Goal: Task Accomplishment & Management: Manage account settings

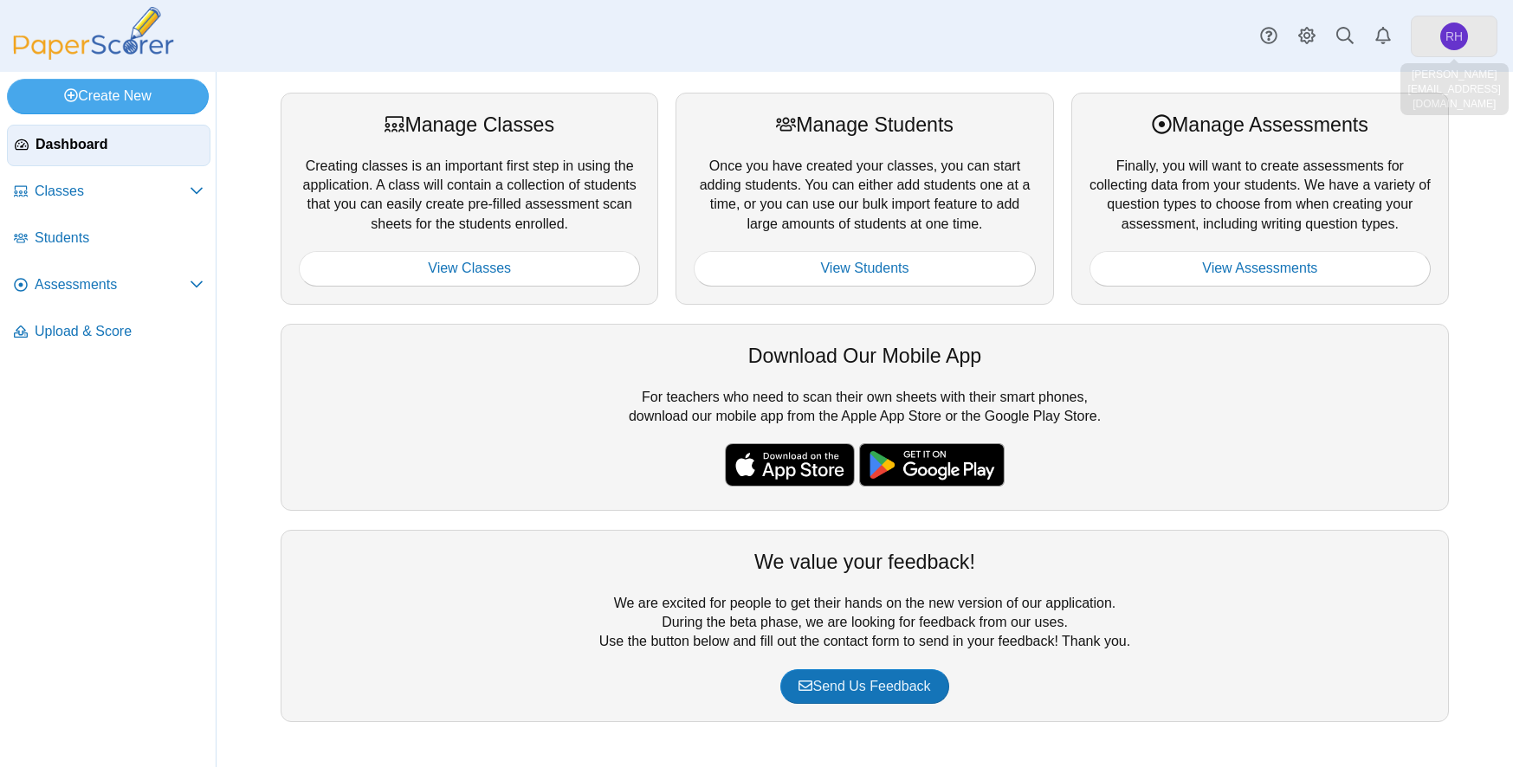
click at [1457, 39] on span "RH" at bounding box center [1453, 36] width 17 height 12
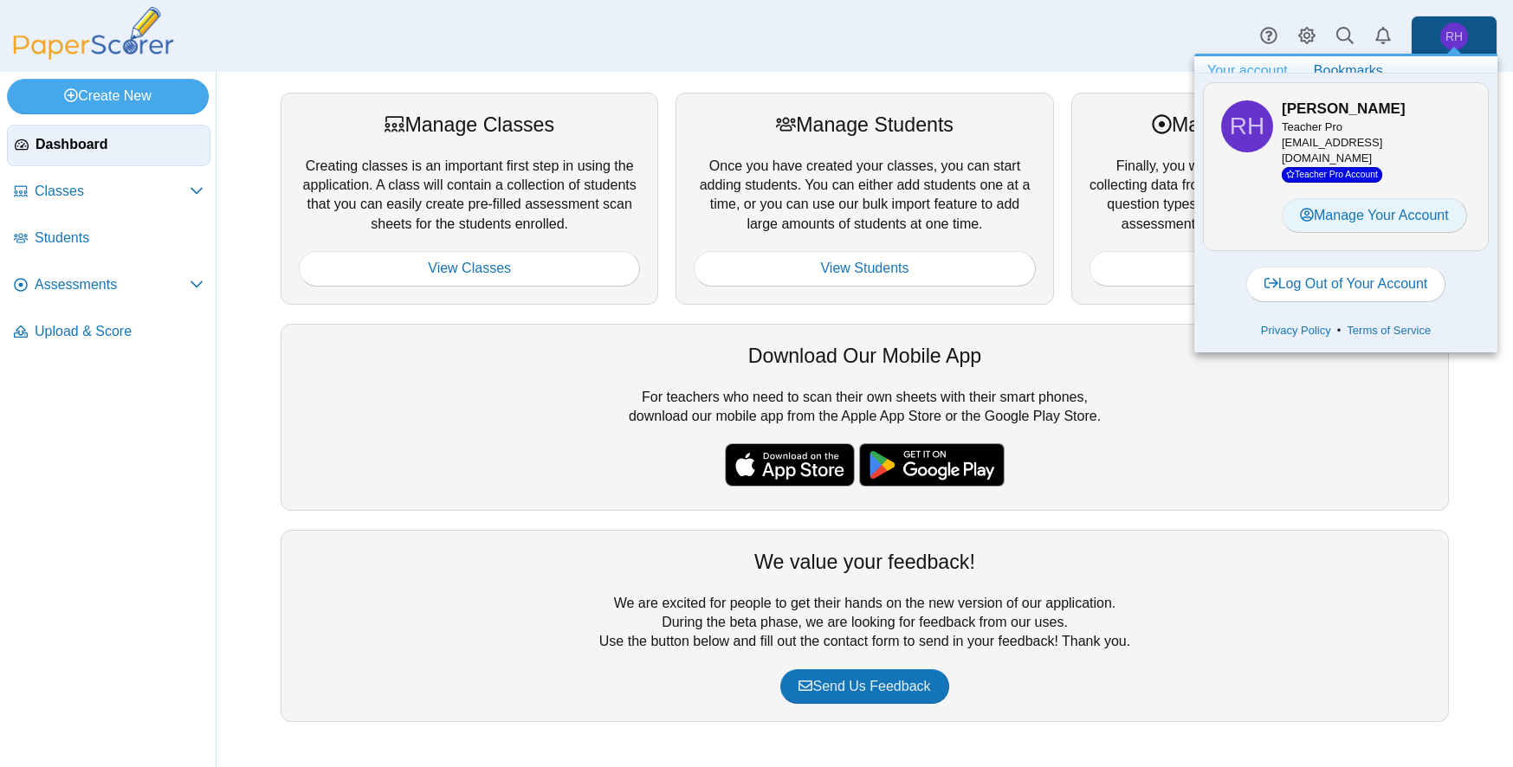
click at [1430, 216] on link "Manage Your Account" at bounding box center [1374, 215] width 185 height 35
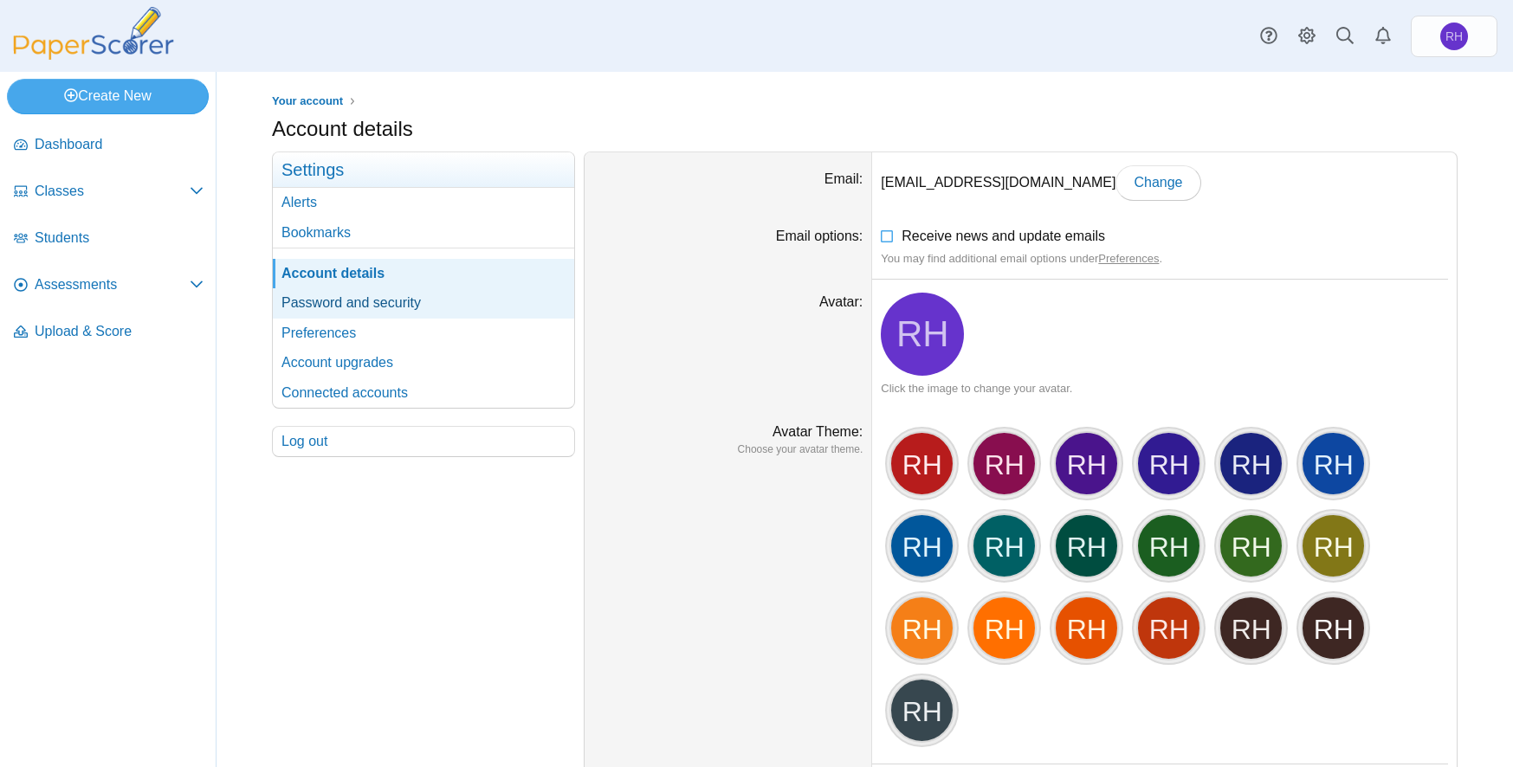
click at [397, 306] on link "Password and security" at bounding box center [423, 302] width 301 height 29
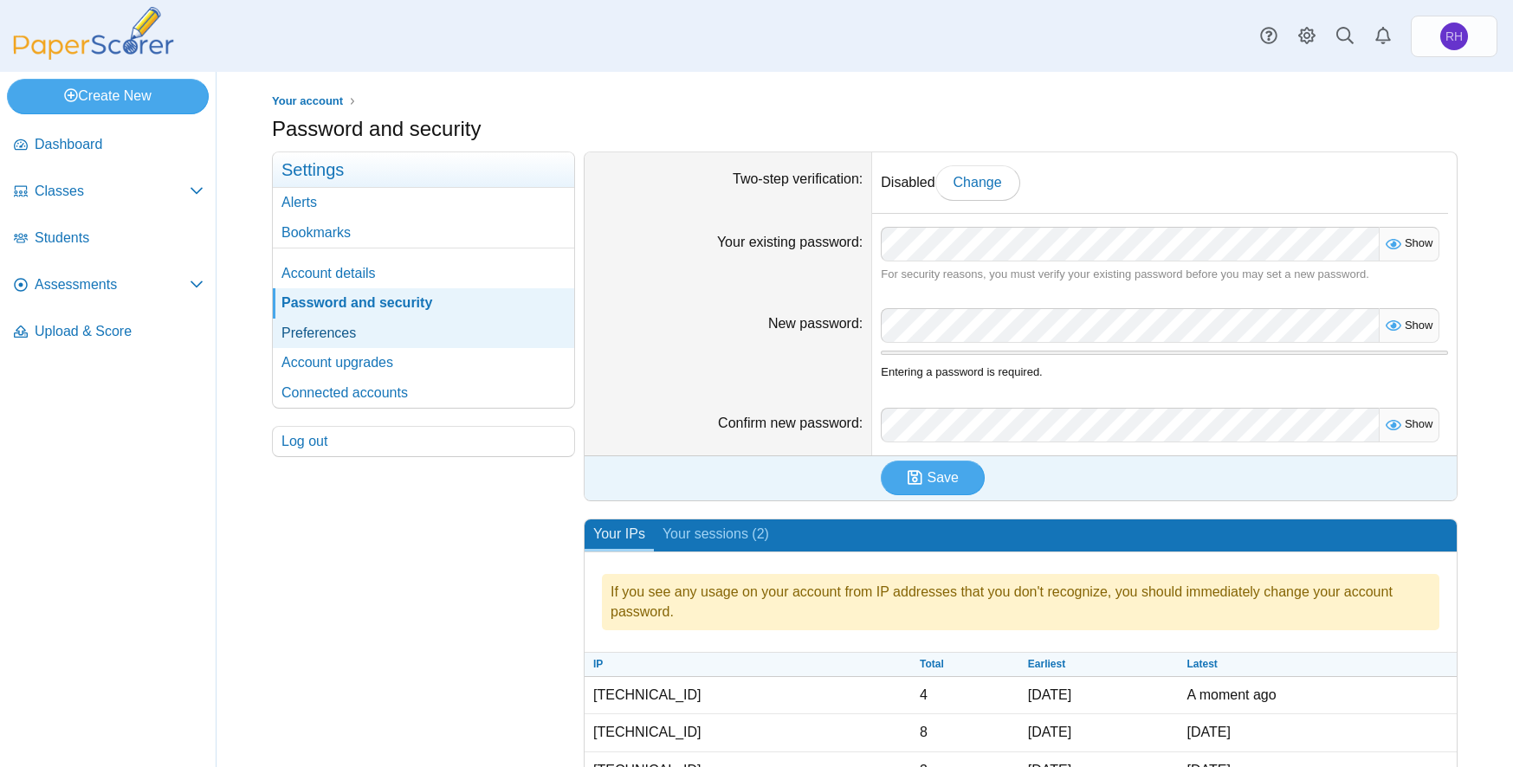
click at [353, 327] on link "Preferences" at bounding box center [423, 333] width 301 height 29
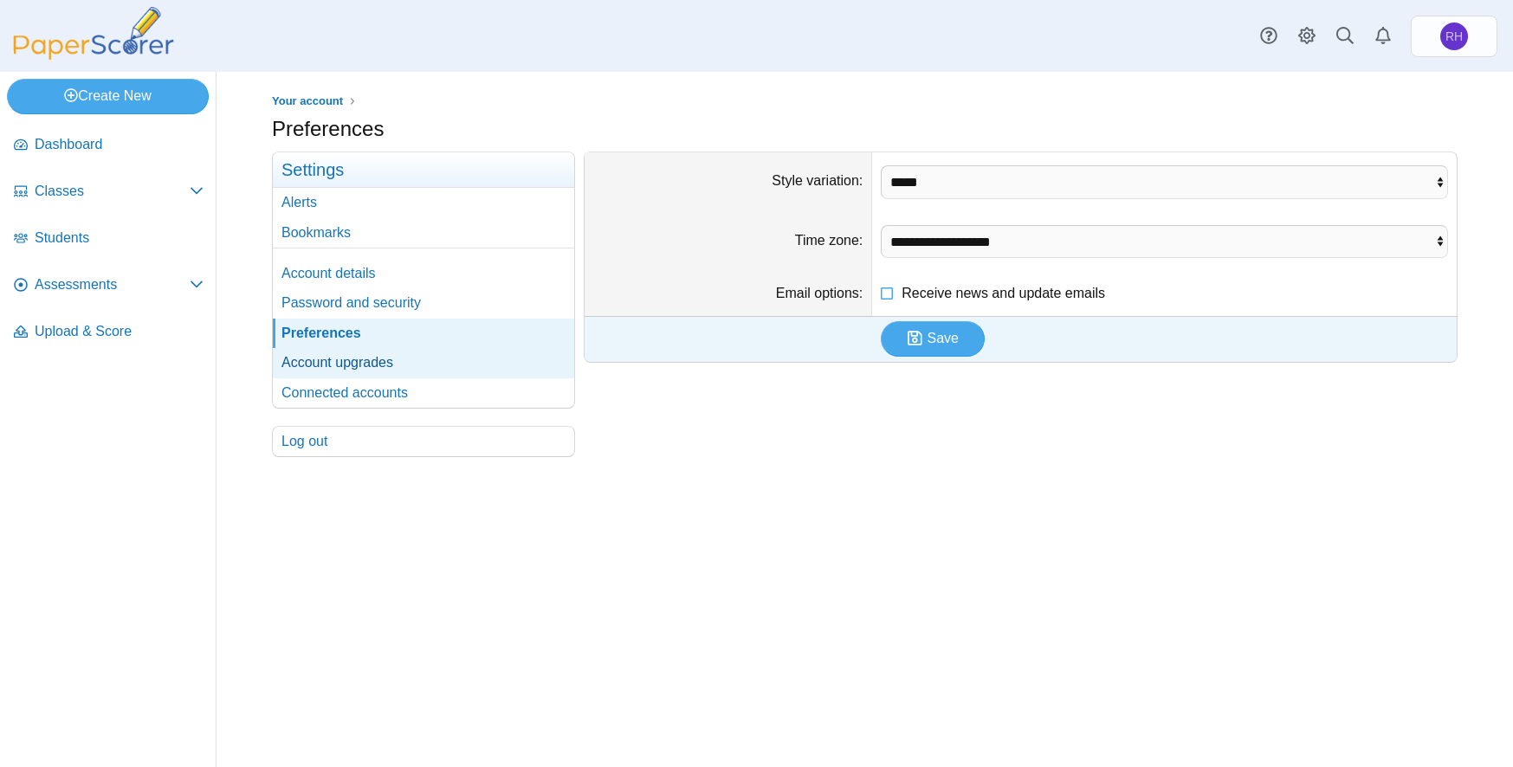
click at [383, 365] on link "Account upgrades" at bounding box center [423, 362] width 301 height 29
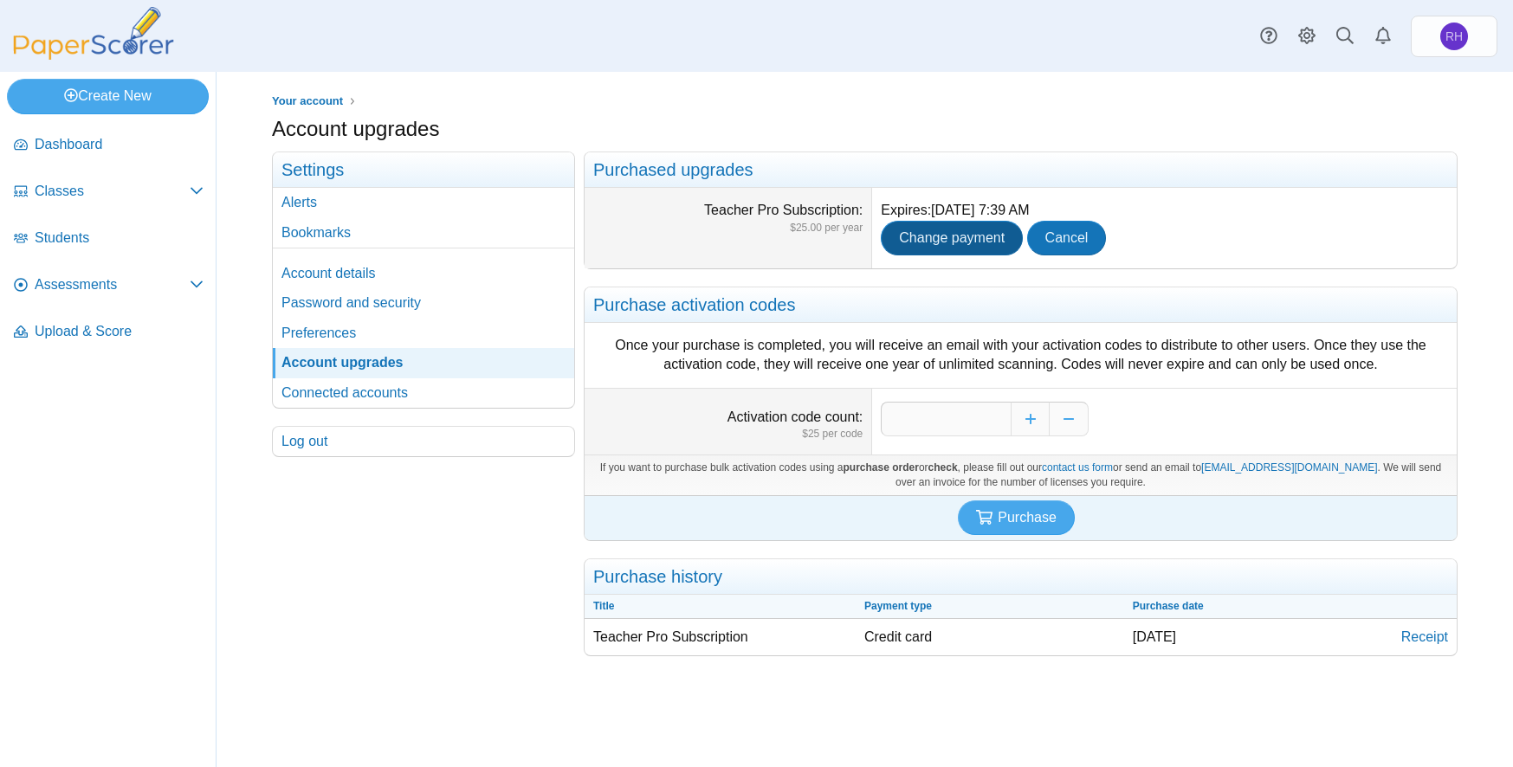
click at [921, 237] on span "Change payment" at bounding box center [952, 237] width 106 height 15
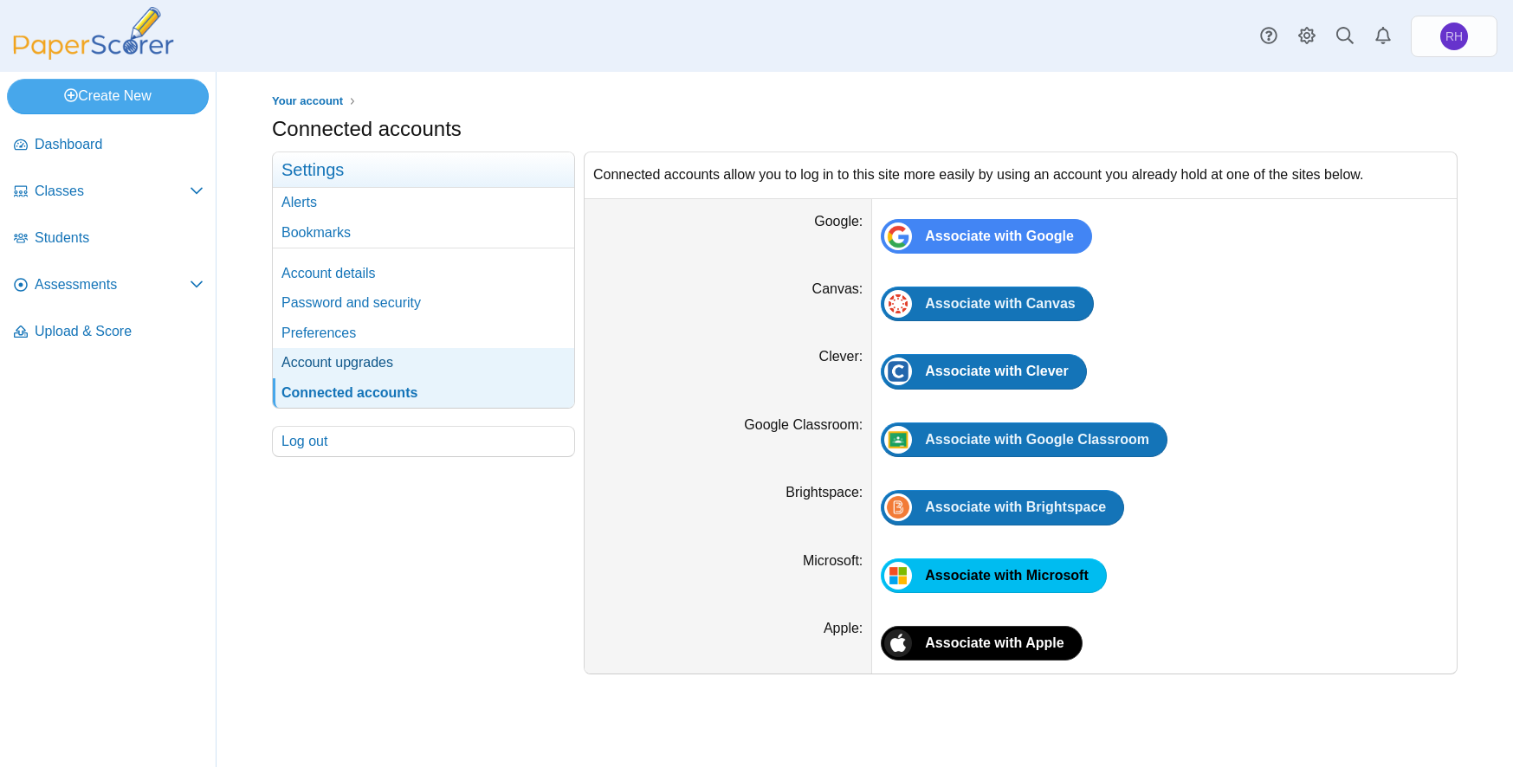
click at [325, 365] on link "Account upgrades" at bounding box center [423, 362] width 301 height 29
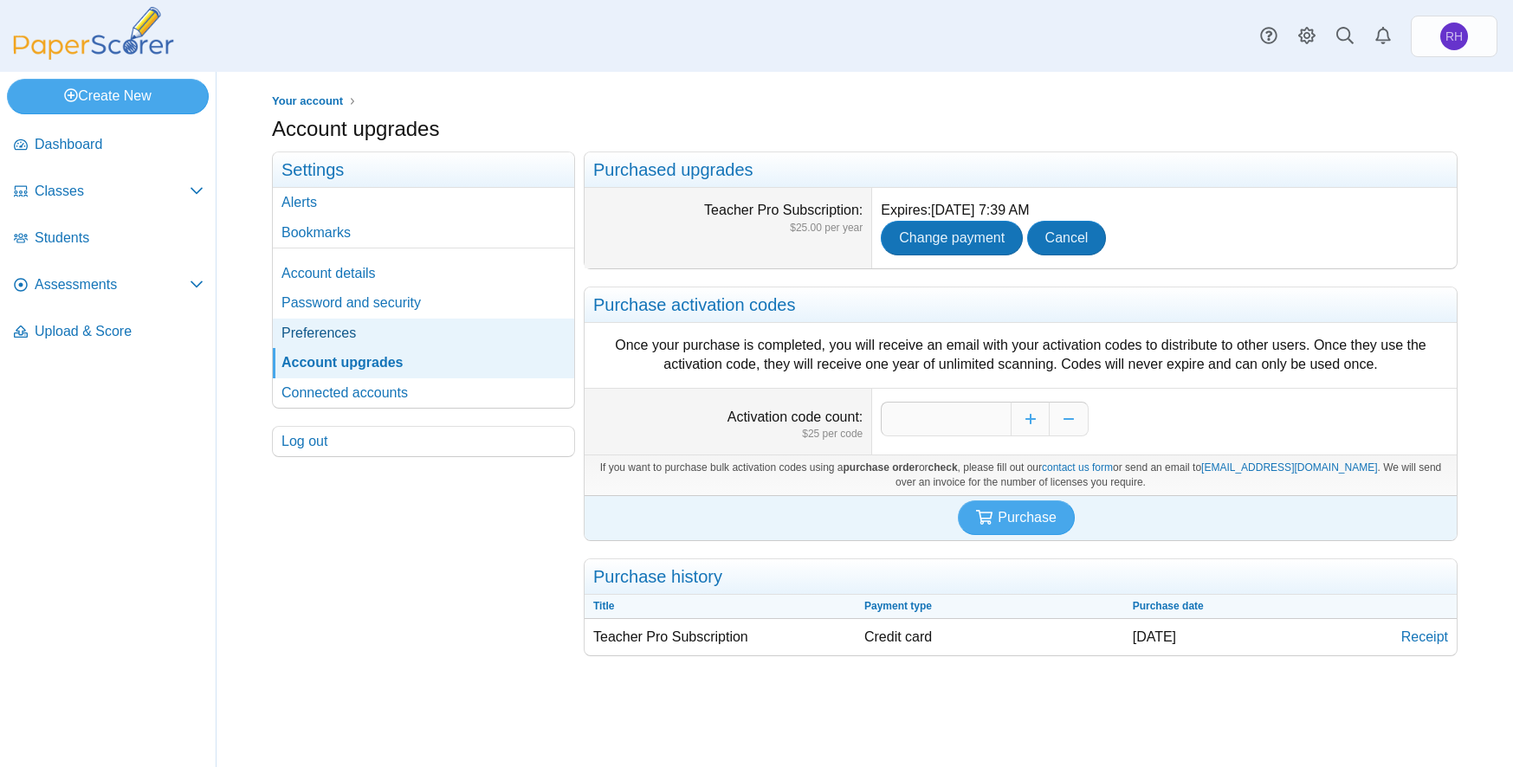
click at [353, 329] on link "Preferences" at bounding box center [423, 333] width 301 height 29
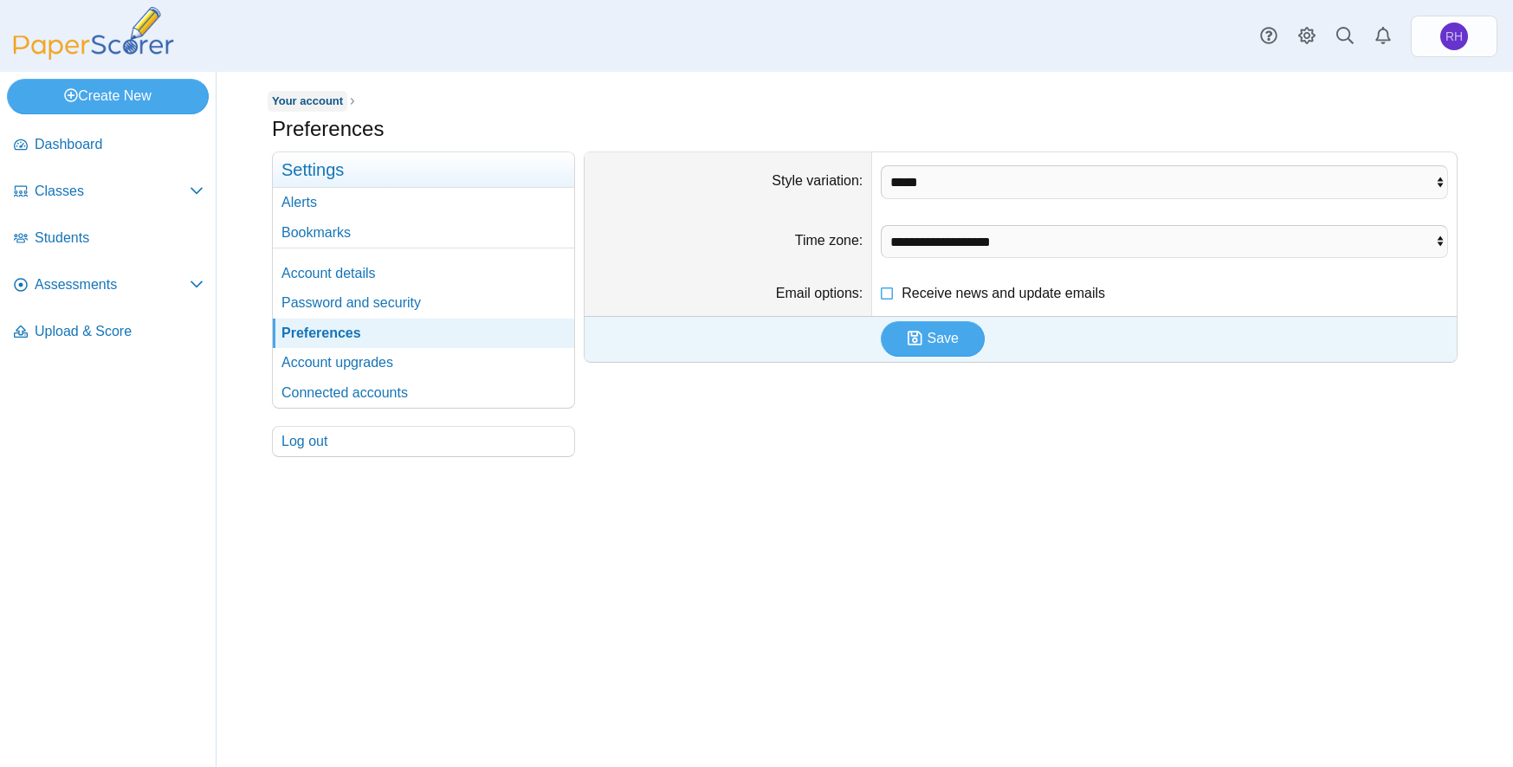
click at [316, 94] on span "Your account" at bounding box center [307, 100] width 71 height 13
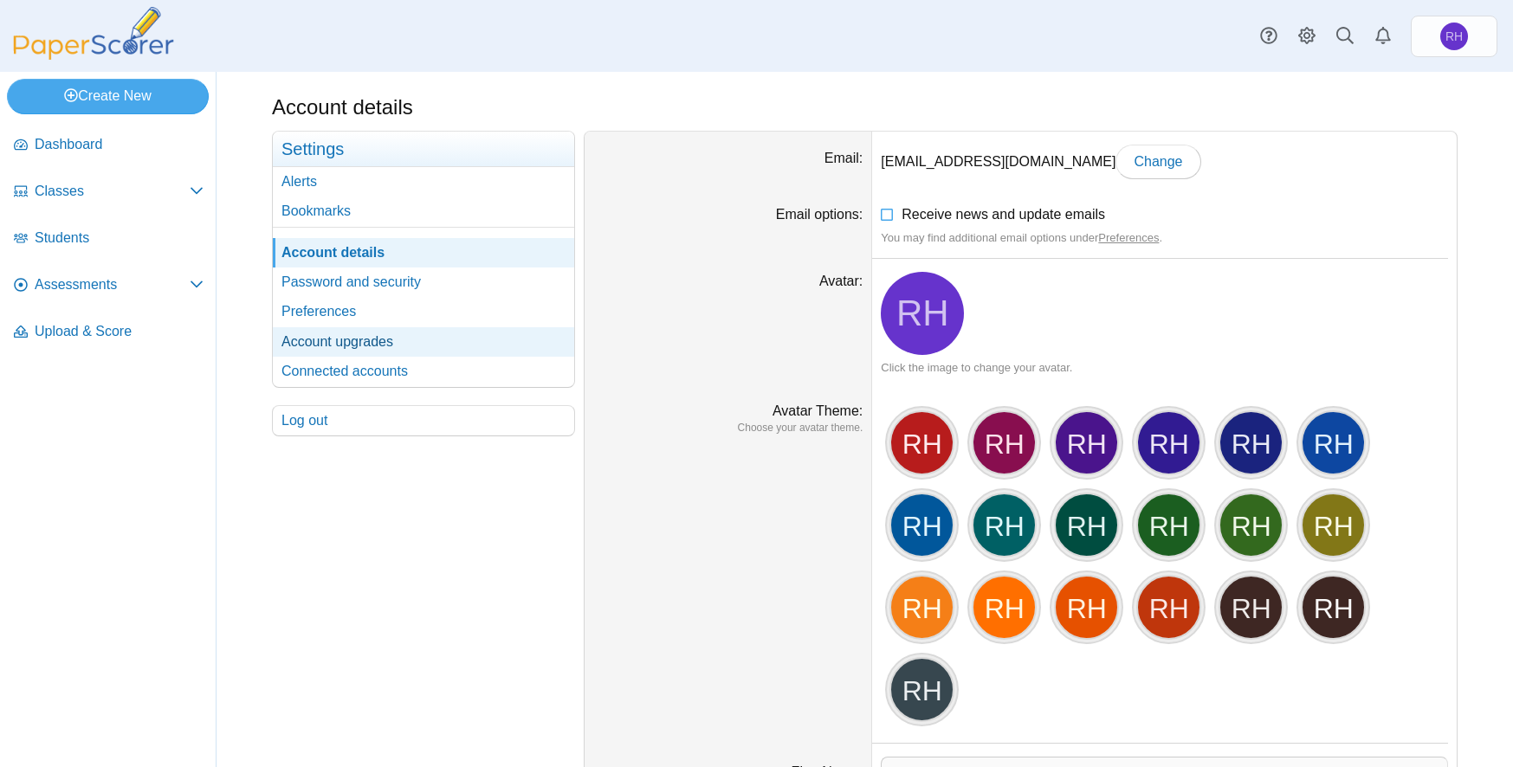
click at [396, 330] on link "Account upgrades" at bounding box center [423, 341] width 301 height 29
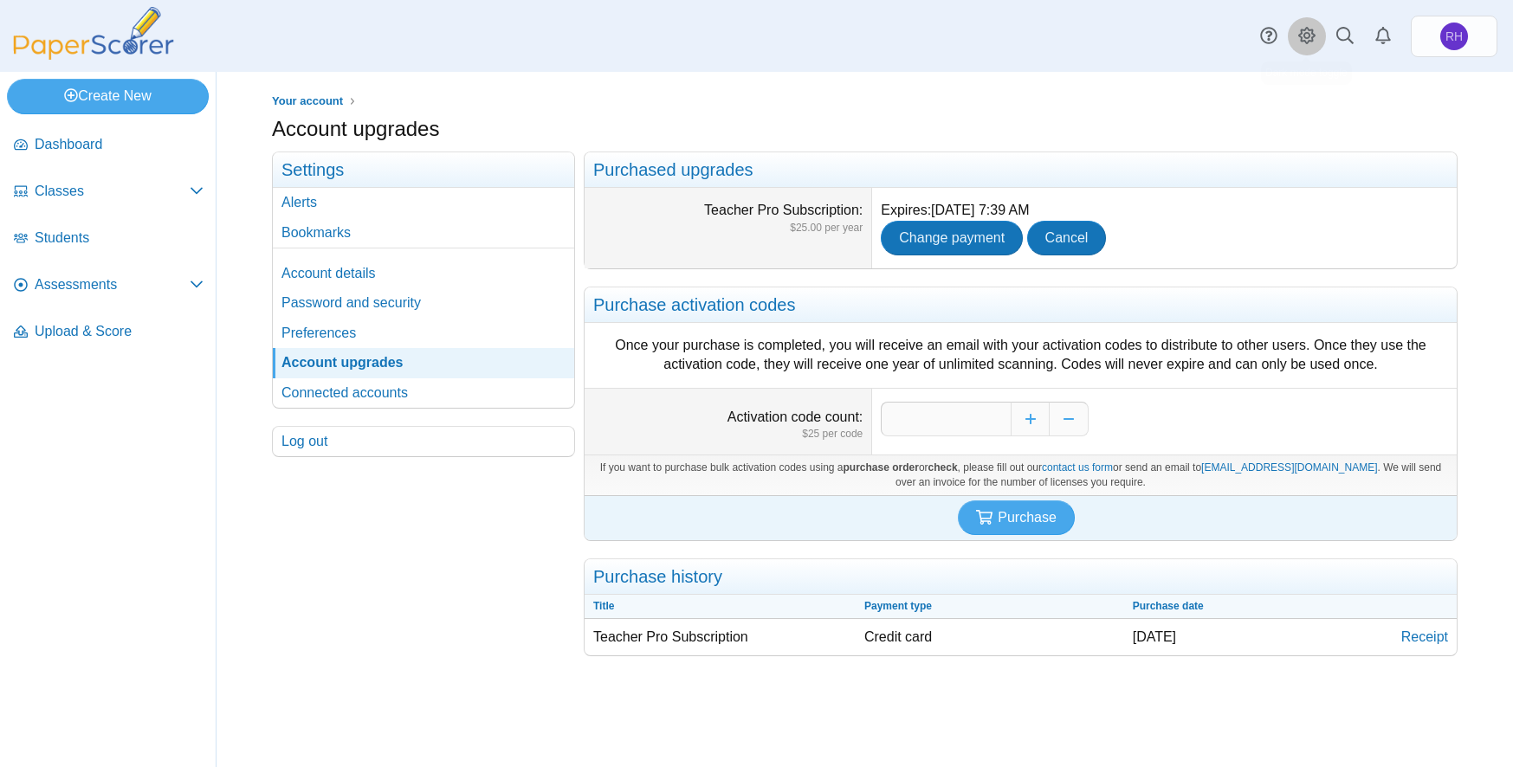
click at [1318, 40] on link "Style variation" at bounding box center [1307, 36] width 38 height 38
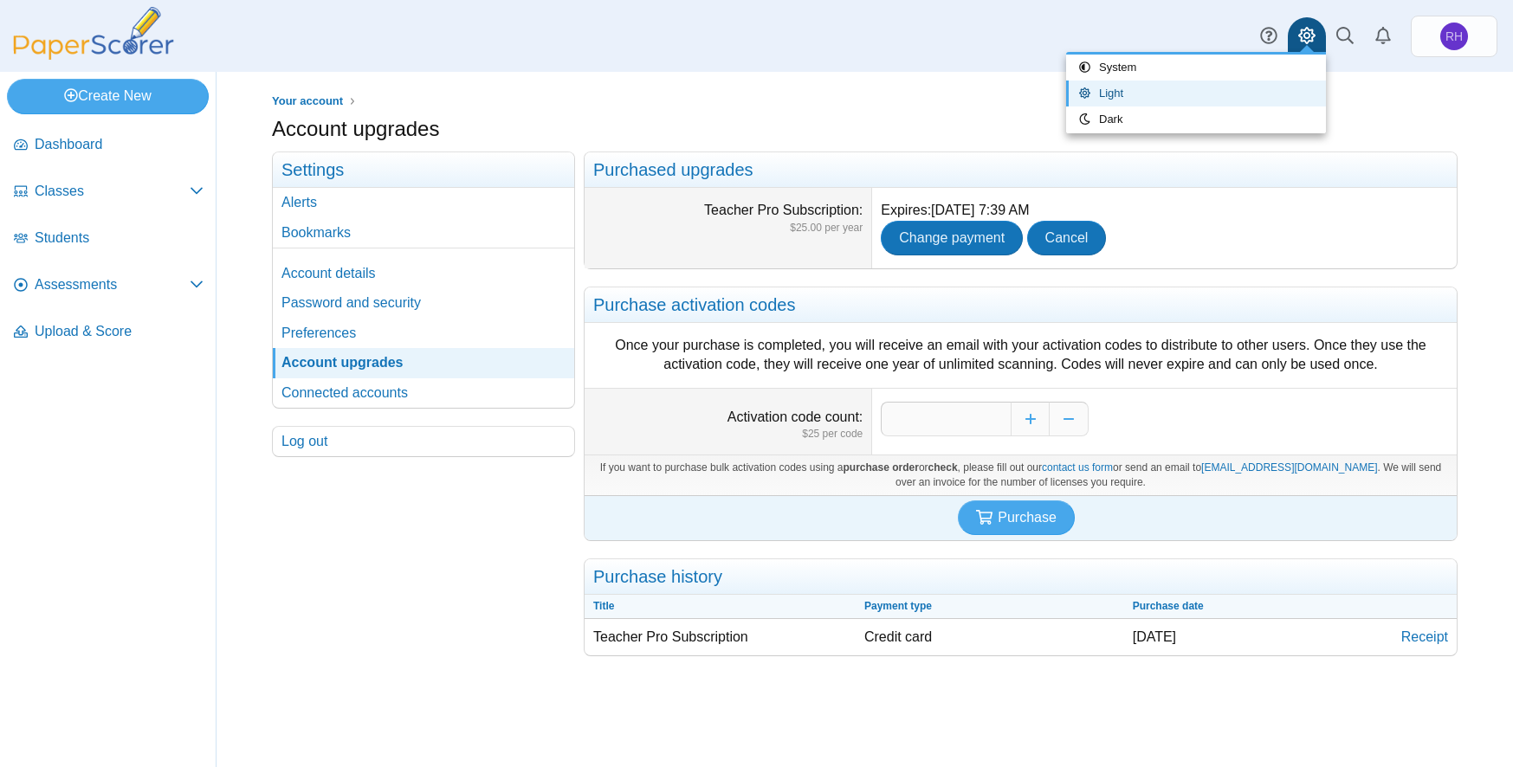
click at [817, 61] on div "Dashboard Classes Archived classes Students Alerts" at bounding box center [756, 36] width 1513 height 72
